Goal: Information Seeking & Learning: Learn about a topic

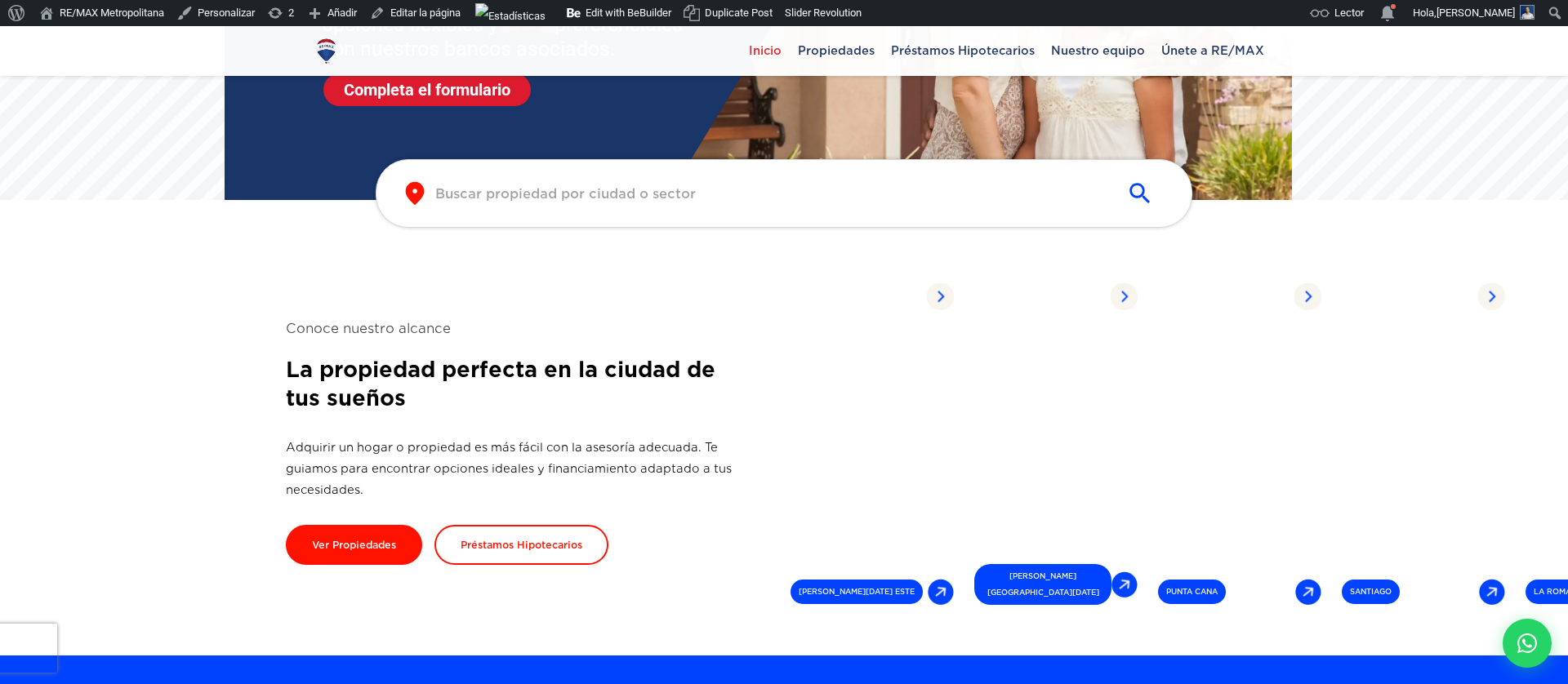
scroll to position [121, 0]
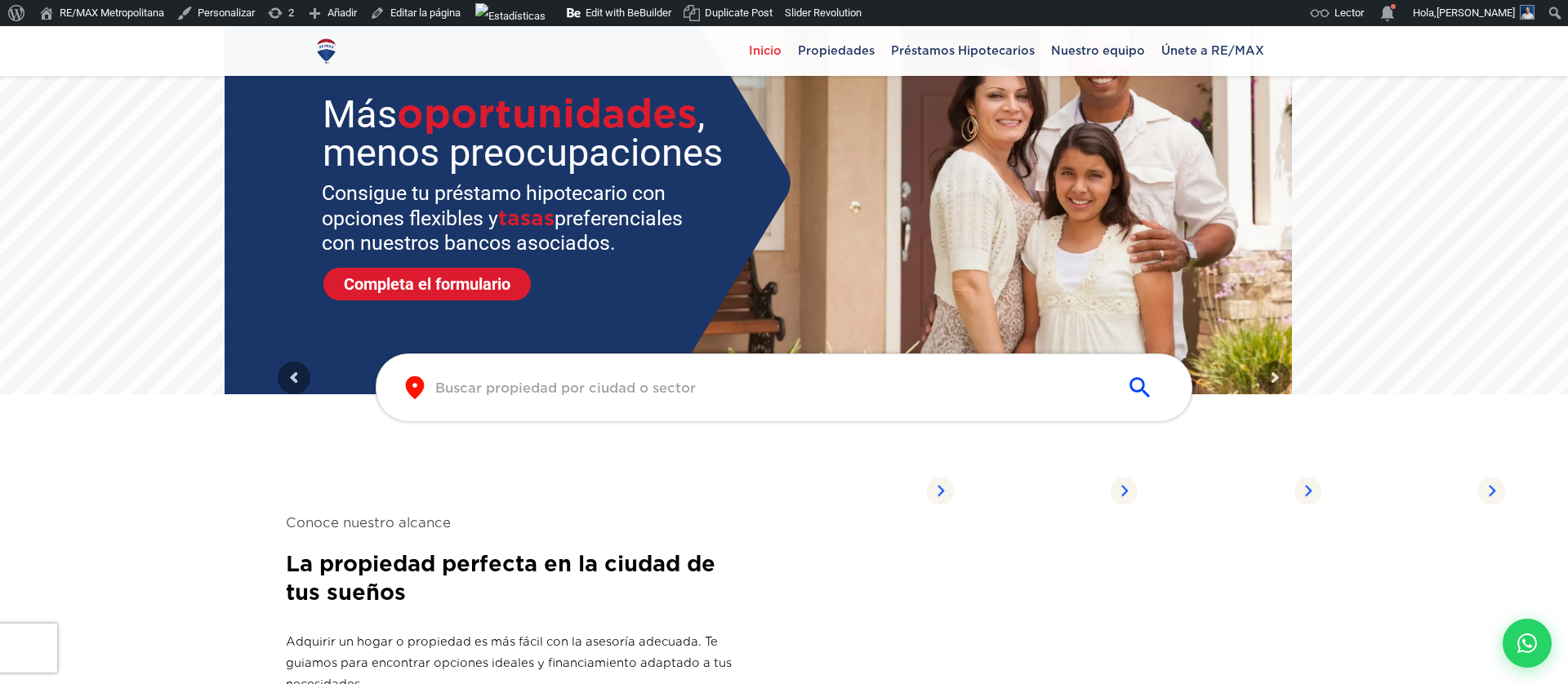
click at [697, 375] on div "​ ​" at bounding box center [784, 387] width 817 height 69
click at [694, 383] on input "text" at bounding box center [771, 388] width 671 height 18
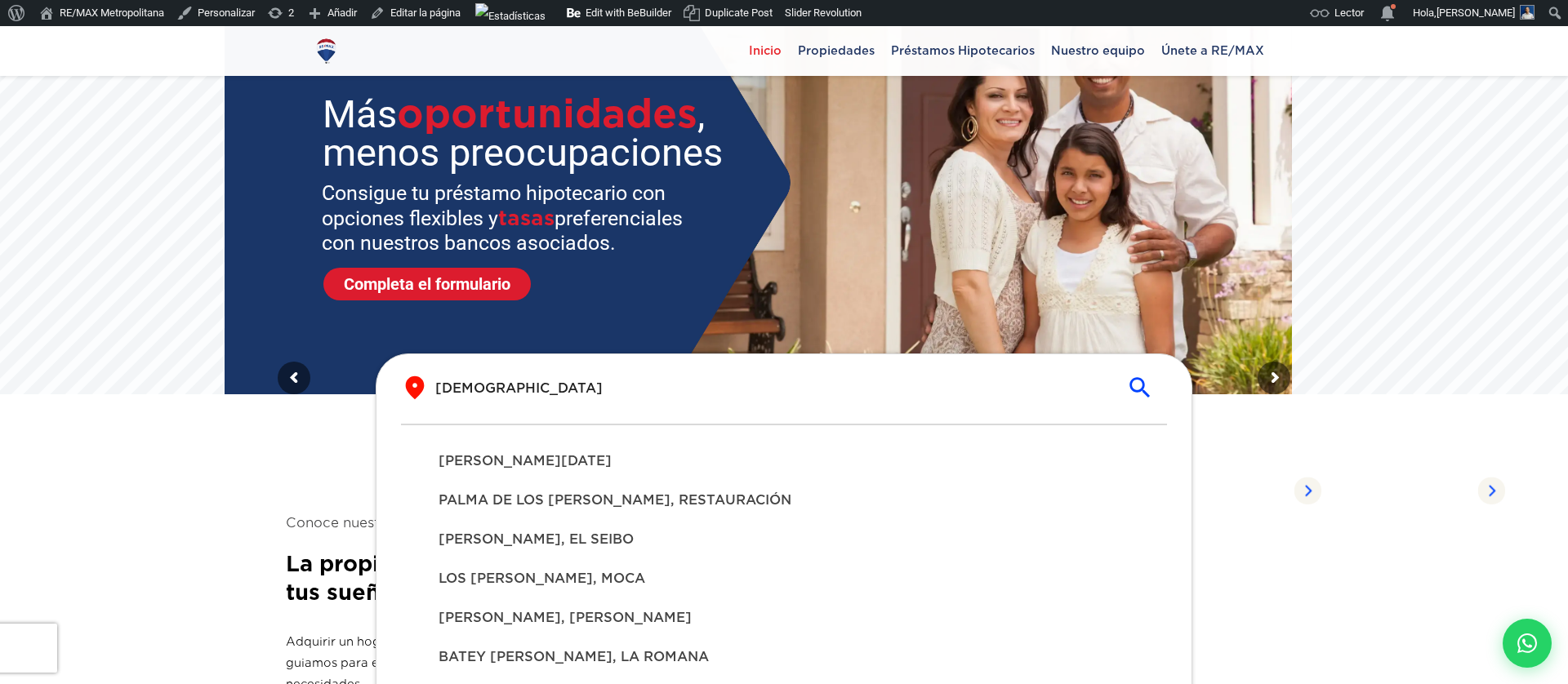
type input "[DEMOGRAPHIC_DATA]"
click at [674, 467] on span "[PERSON_NAME][DATE]" at bounding box center [784, 461] width 691 height 19
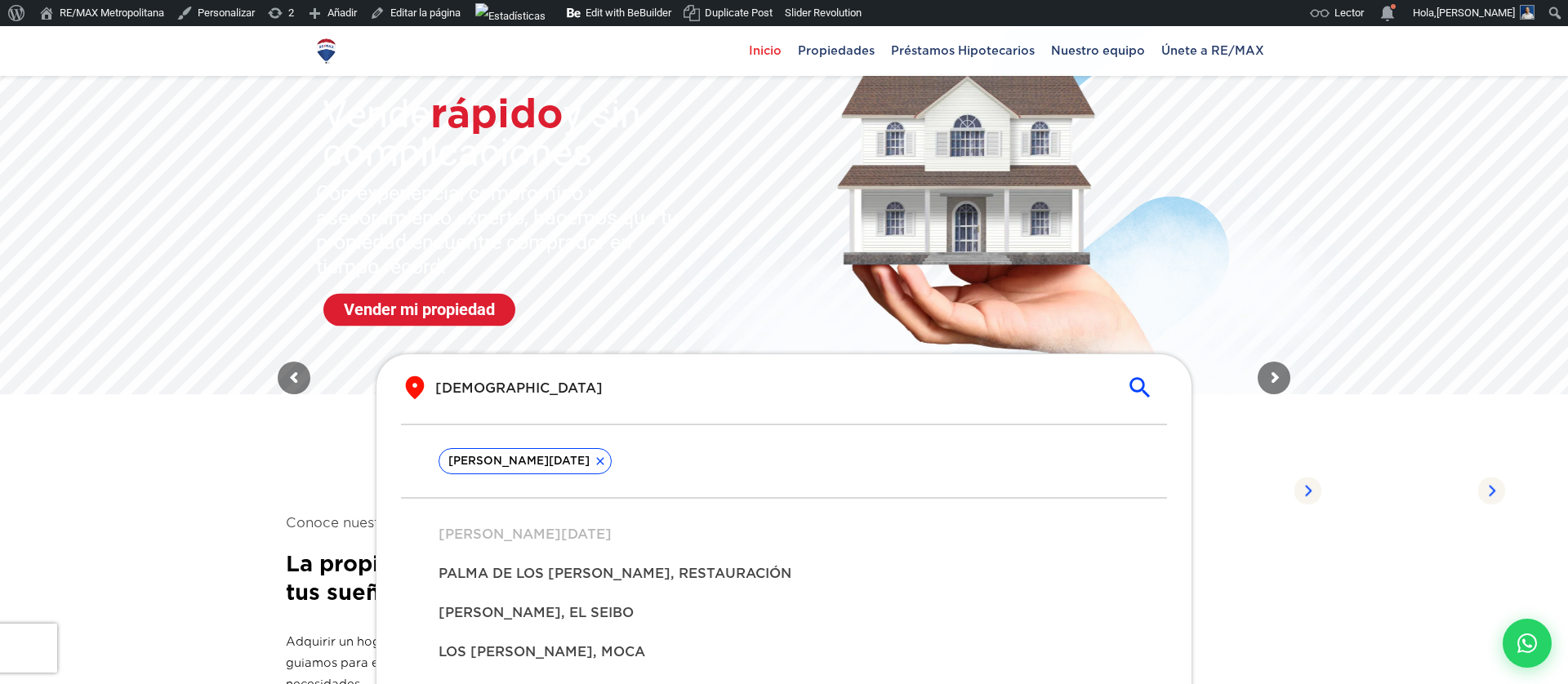
click at [1151, 388] on icon "submit" at bounding box center [1140, 388] width 28 height 28
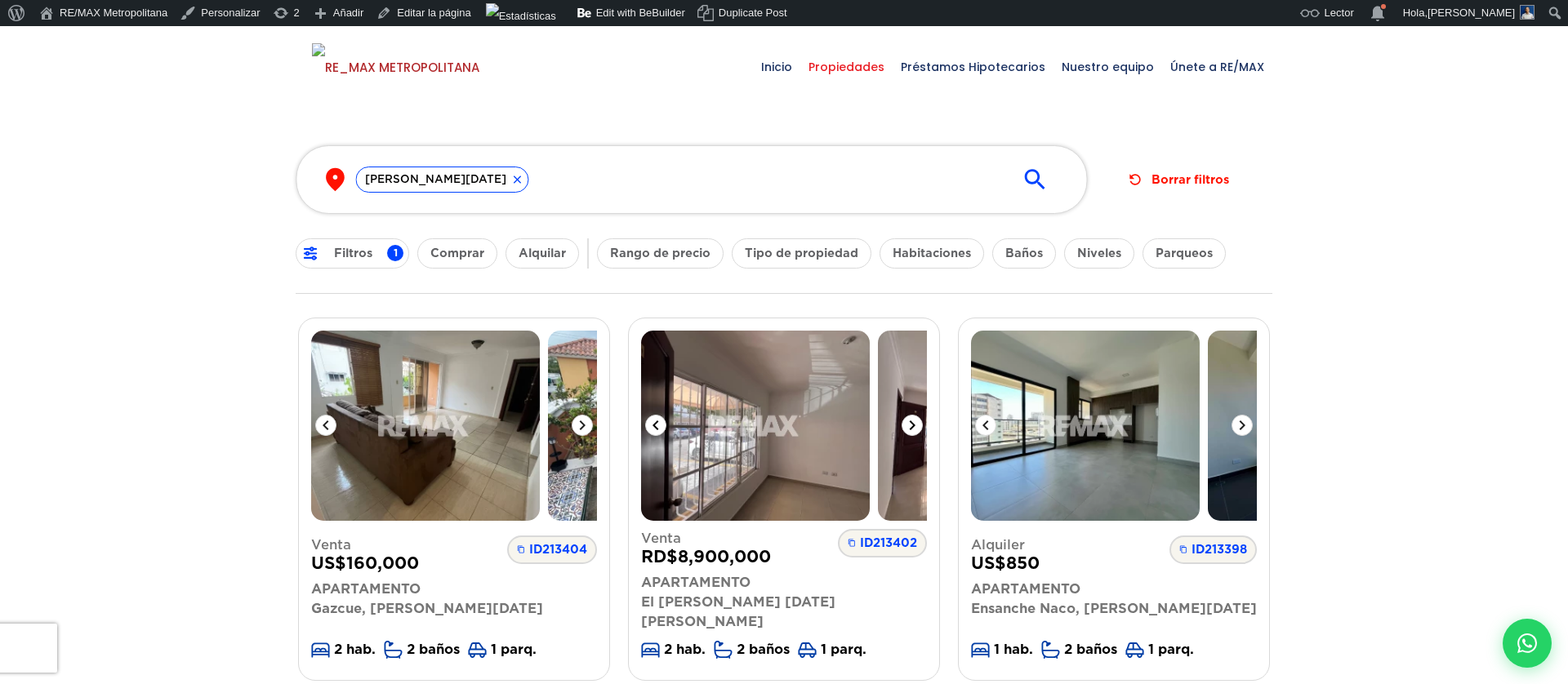
click at [735, 471] on img at bounding box center [756, 426] width 229 height 190
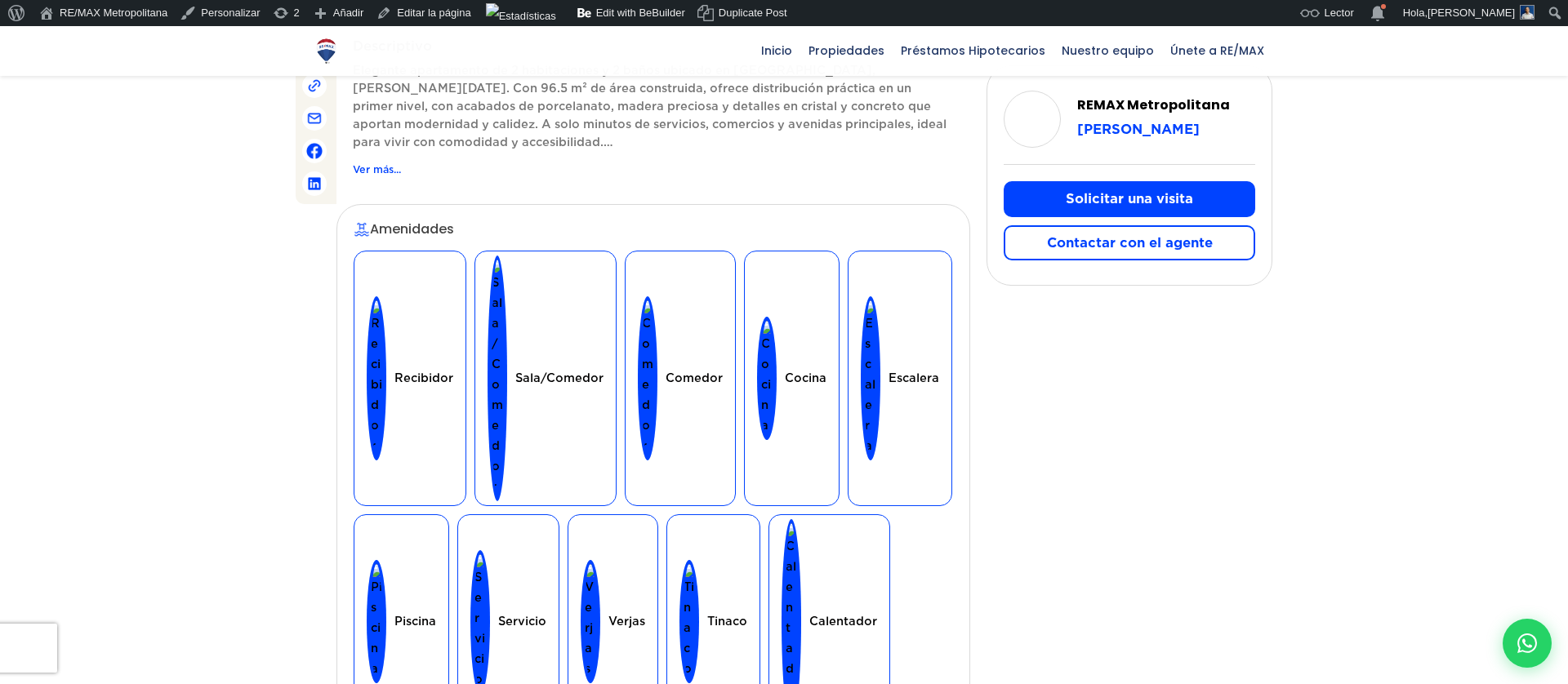
scroll to position [759, 0]
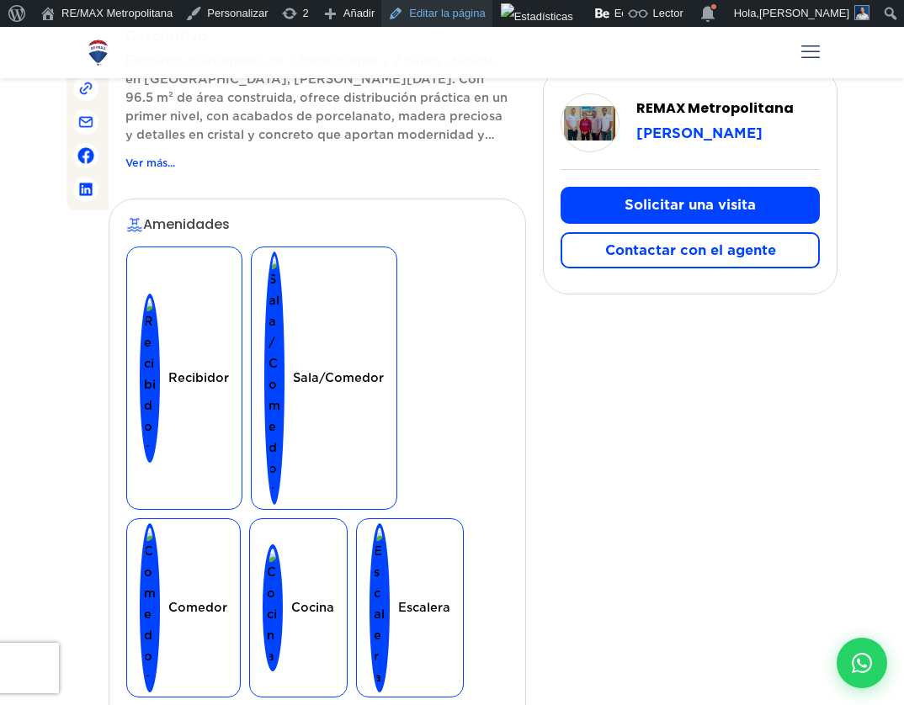
click at [470, 15] on link "Editar la página" at bounding box center [436, 13] width 110 height 27
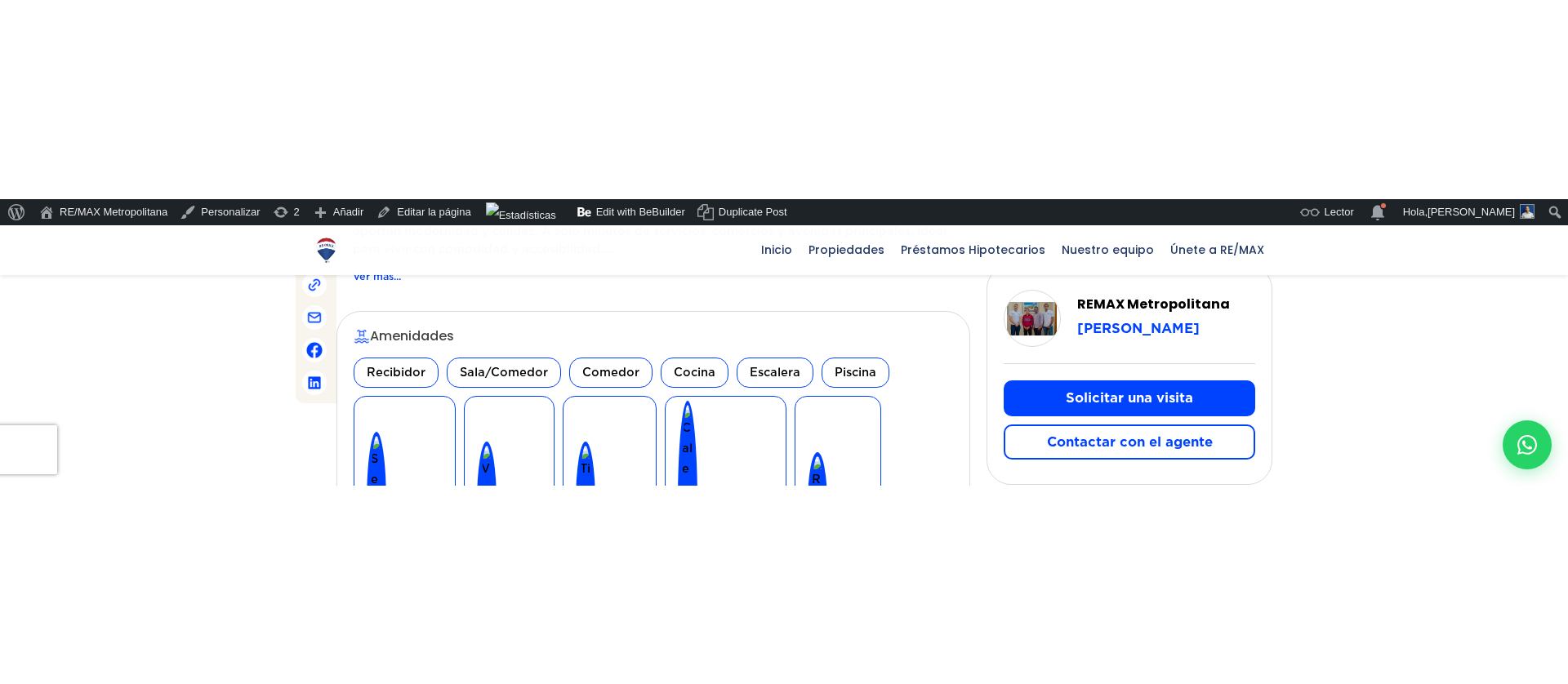
scroll to position [838, 0]
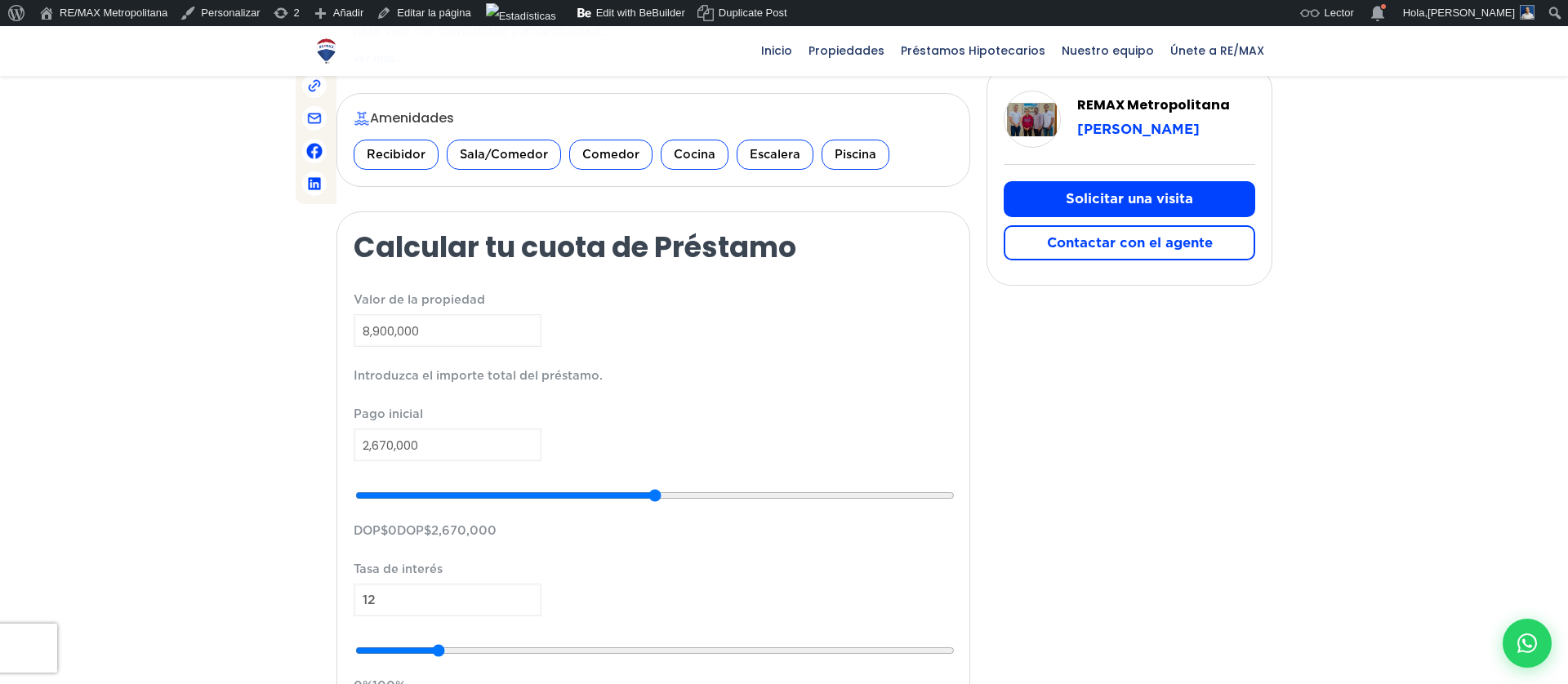
click at [1551, 300] on div at bounding box center [784, 284] width 1568 height 2030
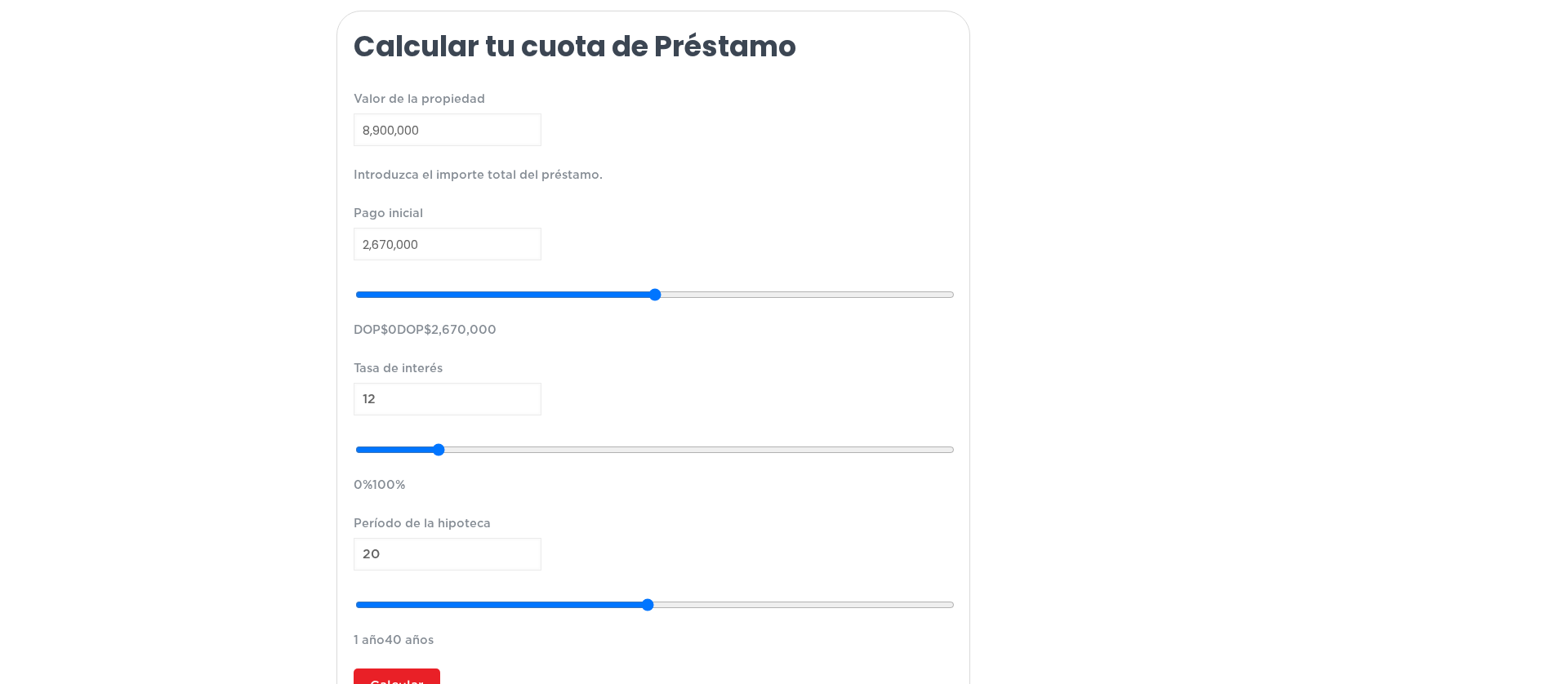
scroll to position [1269, 0]
